Goal: Task Accomplishment & Management: Complete application form

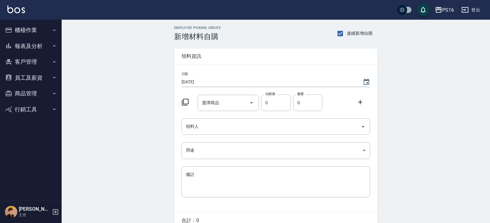
click at [23, 8] on img at bounding box center [16, 10] width 18 height 8
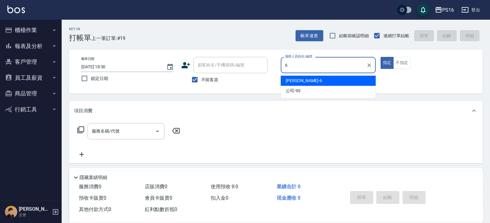
type input "[PERSON_NAME]-6"
type button "true"
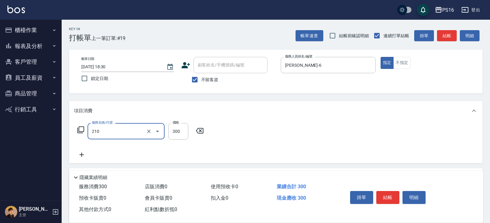
type input "[PERSON_NAME]洗髮精(210)"
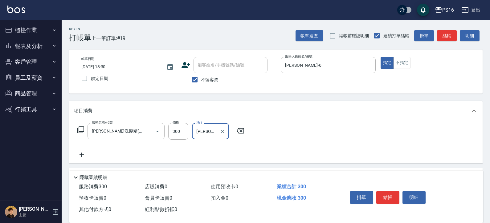
type input "[PERSON_NAME]-21"
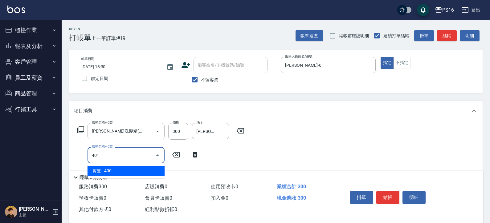
type input "剪髮(401)"
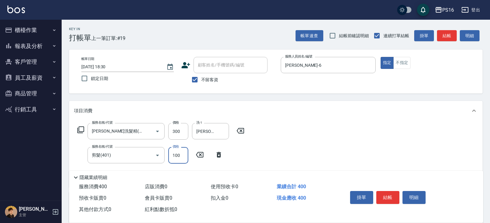
type input "100"
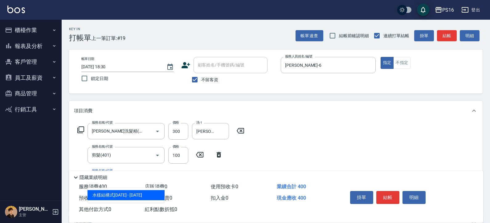
type input "水樣結構式1200(713)"
type input "840"
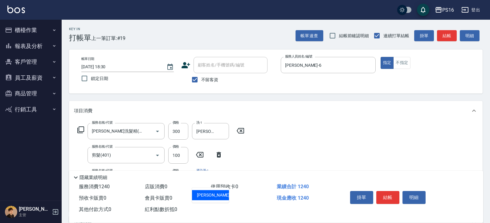
type input "[PERSON_NAME]-21"
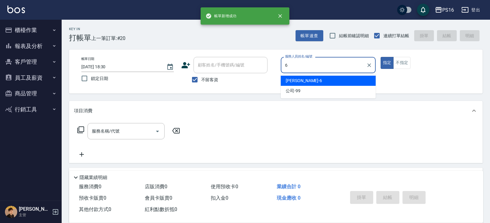
type input "[PERSON_NAME]-6"
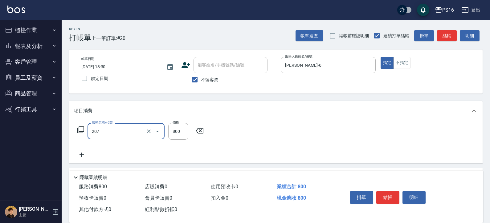
type input "清潔洗(207)"
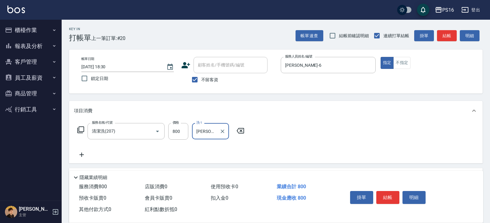
type input "[PERSON_NAME]-28"
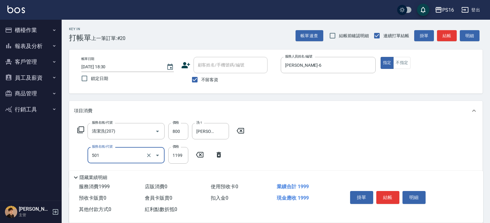
type input "染髮(501)"
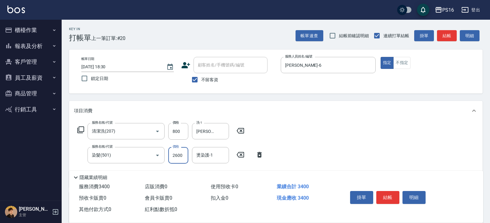
type input "2600"
type input "[PERSON_NAME]-28"
type input "水樣結構式1200(713)"
type input "840"
type input "[PERSON_NAME]-28"
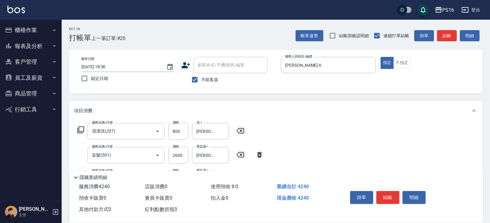
scroll to position [136, 0]
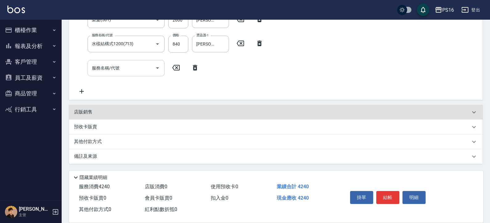
click at [121, 71] on input "服務名稱/代號" at bounding box center [121, 68] width 62 height 11
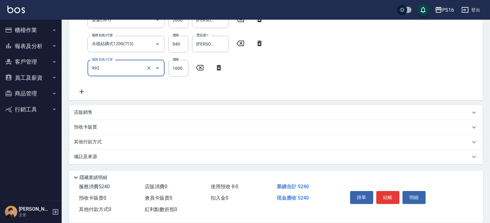
type input "接髮(992)"
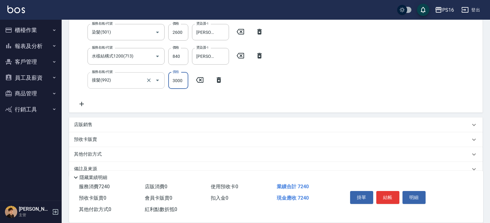
type input "3000"
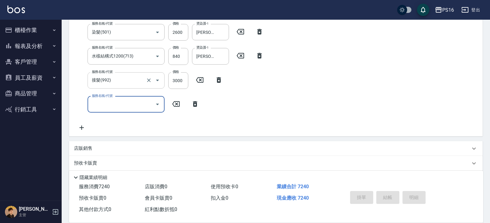
type input "[DATE] 18:31"
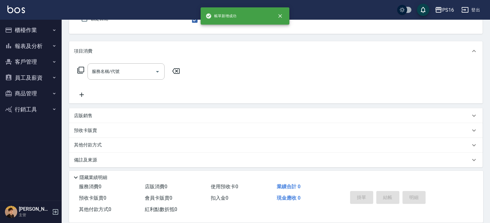
type input "[PERSON_NAME]-8"
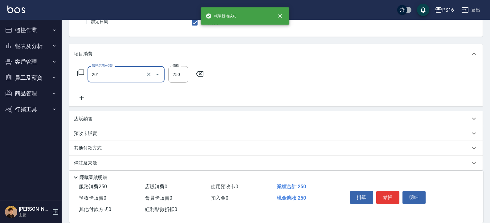
type input "洗髮(201)"
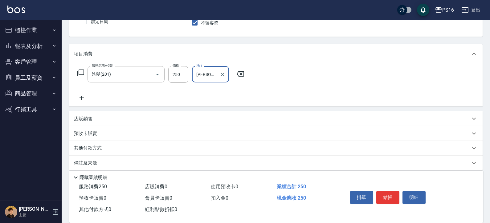
type input "[PERSON_NAME]-28"
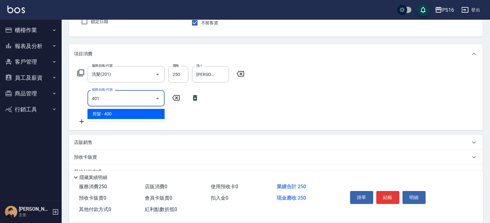
type input "剪髮(401)"
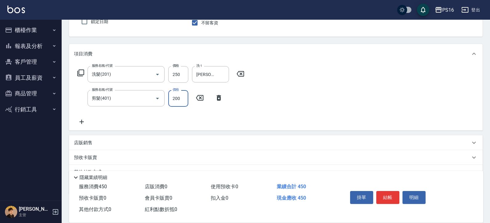
type input "200"
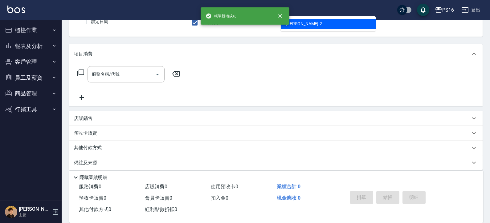
type input "[PERSON_NAME]-2"
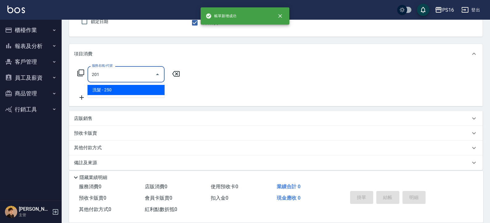
type input "洗髮(201)"
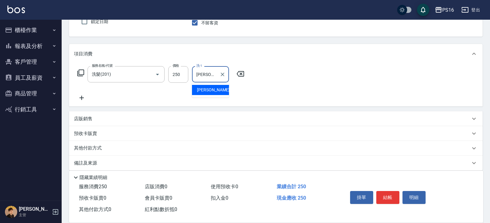
type input "[PERSON_NAME]-2"
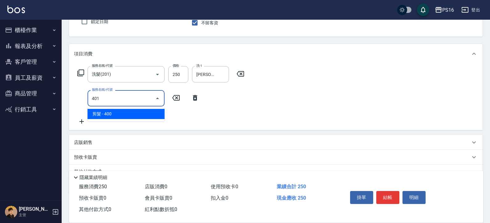
type input "剪髮(401)"
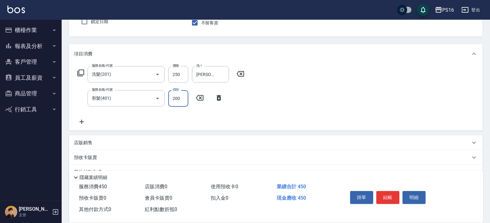
type input "200"
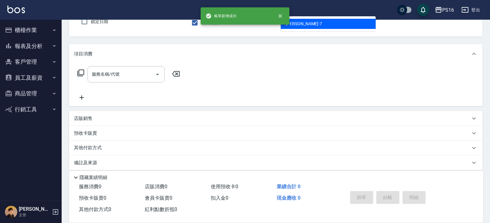
type input "[PERSON_NAME]-7"
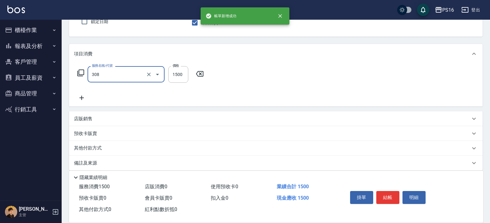
type input "效能離子燙1500(308)"
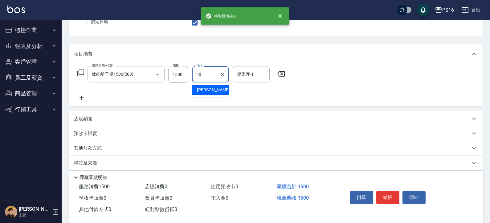
type input "[PERSON_NAME]-20"
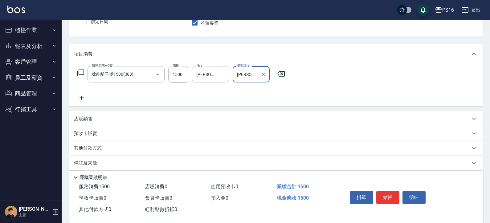
type input "[PERSON_NAME]-20"
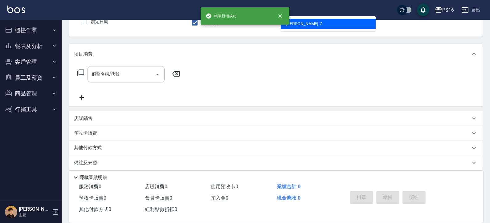
type input "[PERSON_NAME]-7"
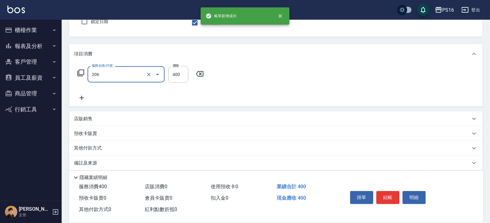
type input "健康洗(206)"
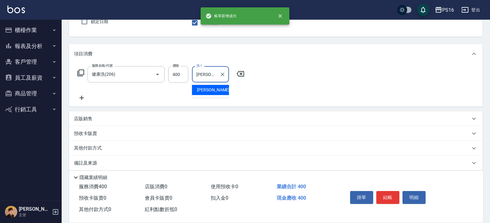
type input "[PERSON_NAME]-21"
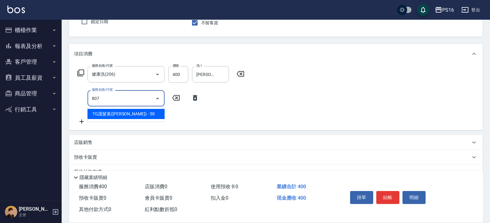
type input "TG護髮素(潤絲)(807)"
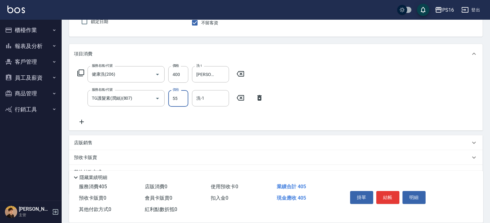
type input "55"
type input "[PERSON_NAME]-21"
